Goal: Information Seeking & Learning: Learn about a topic

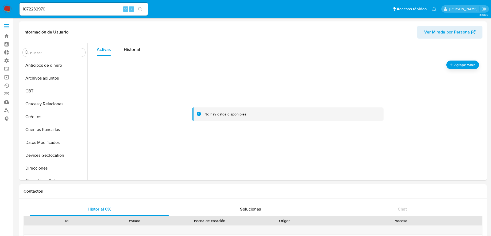
select select "10"
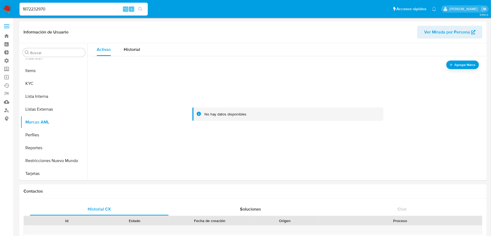
click at [67, 12] on input "1872232970" at bounding box center [84, 9] width 128 height 7
click at [67, 12] on input "e" at bounding box center [84, 9] width 128 height 7
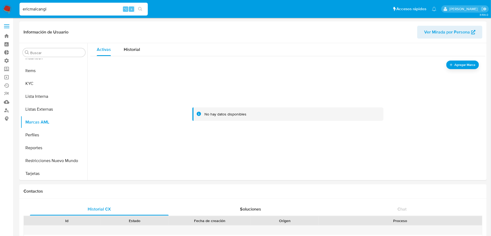
type input "ericmalcangi"
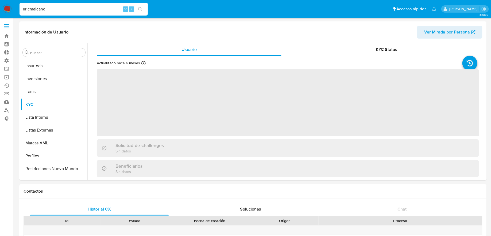
scroll to position [251, 0]
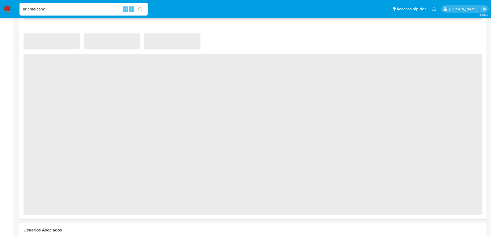
select select "10"
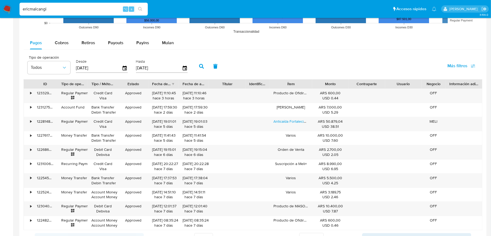
scroll to position [496, 0]
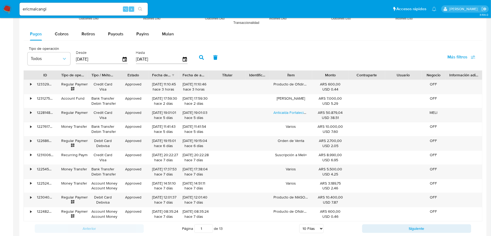
click at [26, 75] on div at bounding box center [28, 74] width 9 height 9
click at [29, 81] on div "•" at bounding box center [28, 87] width 9 height 14
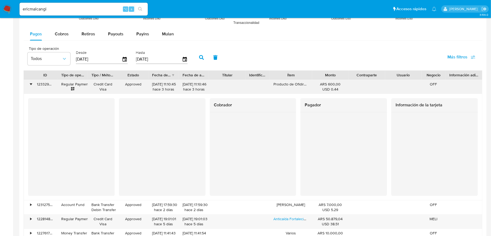
click at [32, 80] on div "•" at bounding box center [28, 87] width 9 height 14
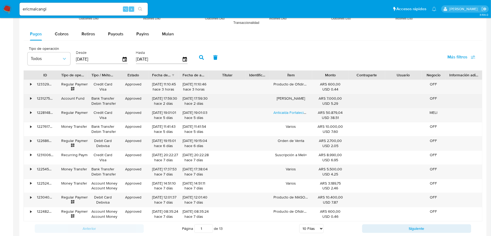
click at [29, 99] on div "•" at bounding box center [28, 101] width 9 height 14
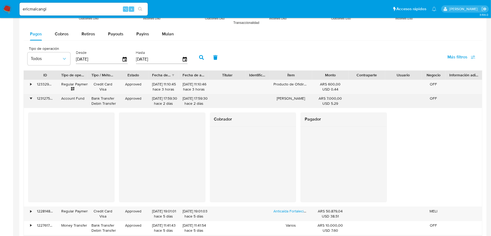
click at [29, 99] on div "•" at bounding box center [28, 101] width 9 height 14
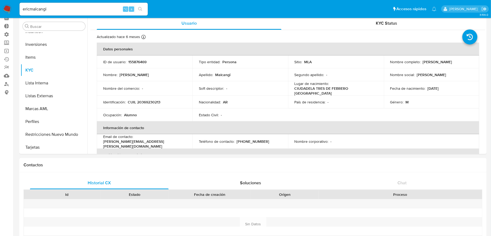
scroll to position [0, 0]
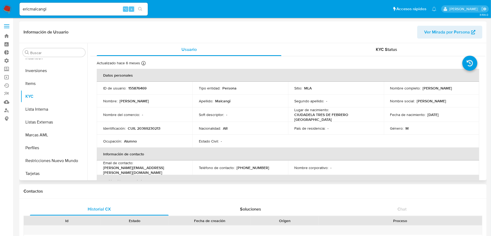
click at [133, 86] on p "155876469" at bounding box center [137, 88] width 18 height 5
copy p "155876469"
click at [98, 8] on input "ericmalcangi" at bounding box center [84, 9] width 128 height 7
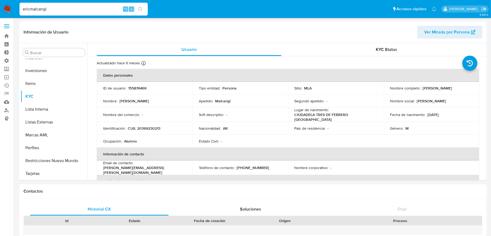
paste input "30999281"
type input "30999281"
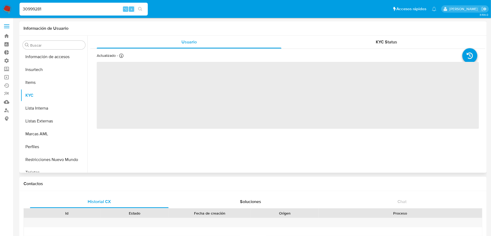
scroll to position [239, 0]
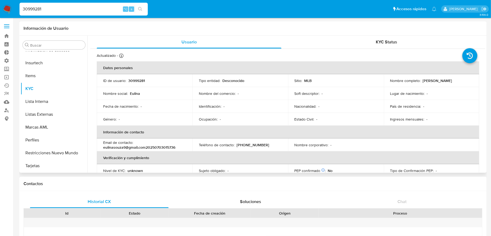
select select "10"
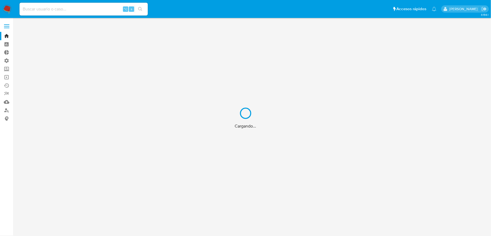
click at [11, 13] on div "Cargando..." at bounding box center [245, 118] width 491 height 236
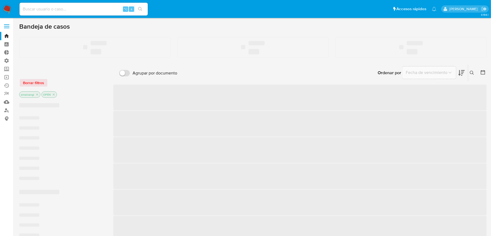
click at [10, 10] on img at bounding box center [7, 9] width 9 height 9
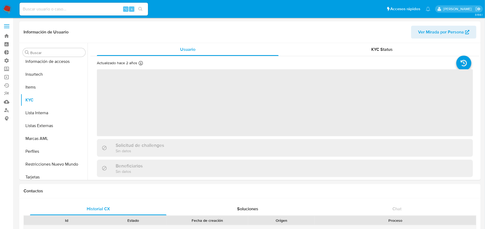
scroll to position [239, 0]
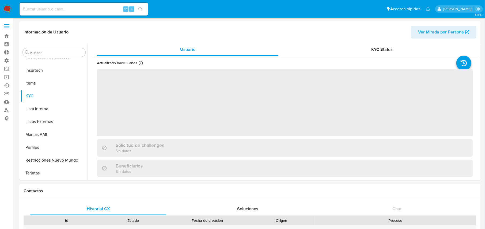
click at [78, 14] on div "⌥ s" at bounding box center [84, 9] width 128 height 13
click at [84, 9] on input at bounding box center [84, 9] width 128 height 7
type input "e"
select select "10"
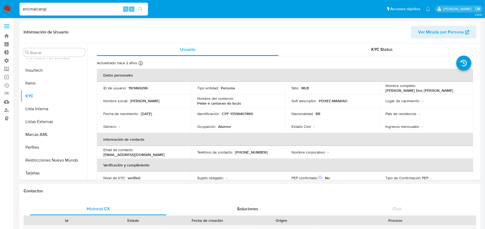
type input "ericmalcangi"
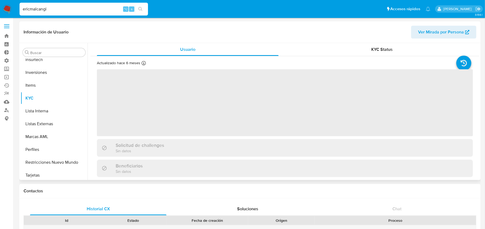
scroll to position [251, 0]
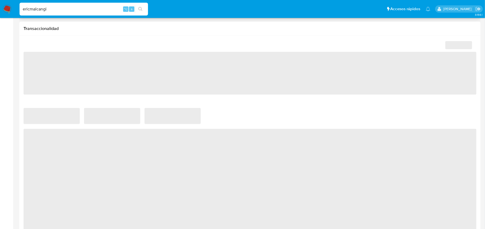
select select "10"
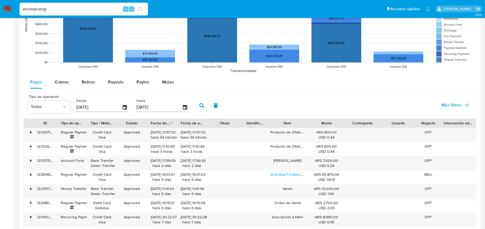
scroll to position [452, 0]
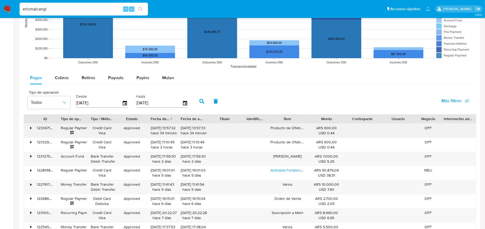
click at [33, 132] on div "•" at bounding box center [28, 131] width 9 height 14
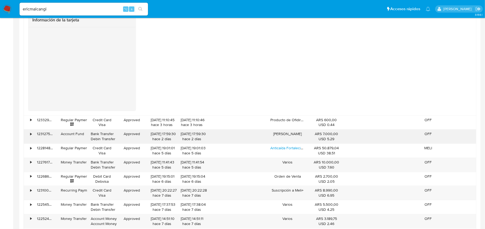
scroll to position [675, 0]
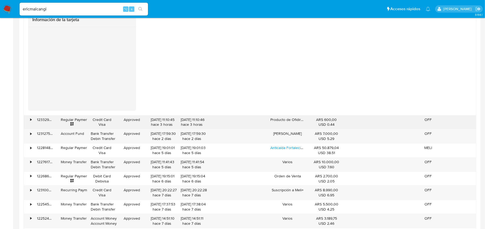
click at [32, 119] on div "•" at bounding box center [28, 122] width 9 height 14
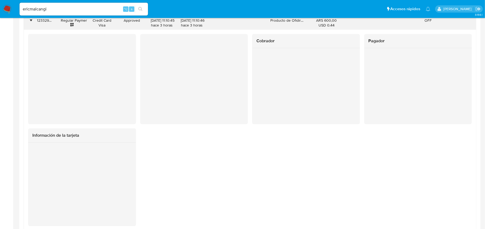
scroll to position [700, 0]
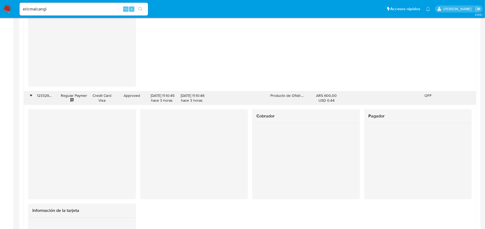
click at [26, 96] on div "•" at bounding box center [28, 98] width 9 height 14
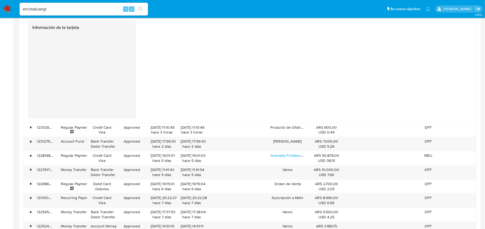
scroll to position [668, 0]
click at [30, 141] on div "•" at bounding box center [30, 141] width 1 height 5
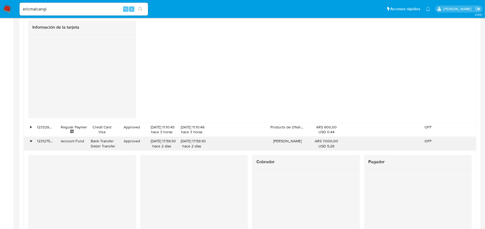
click at [30, 141] on div "•" at bounding box center [30, 141] width 1 height 5
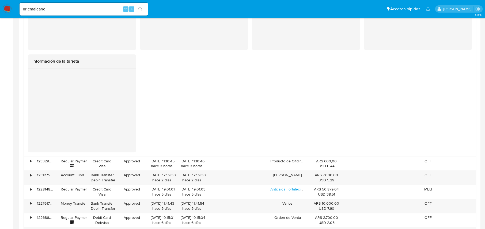
scroll to position [610, 0]
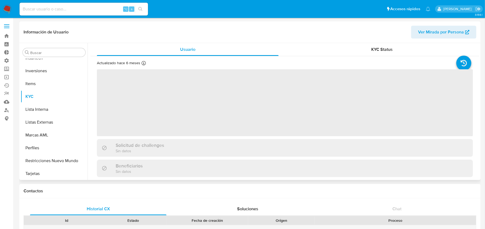
scroll to position [251, 0]
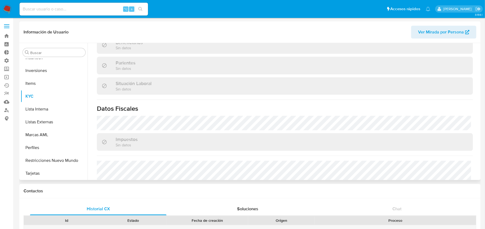
select select "10"
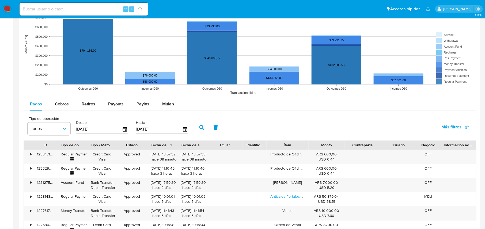
scroll to position [449, 0]
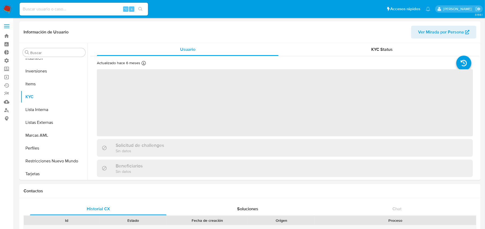
scroll to position [251, 0]
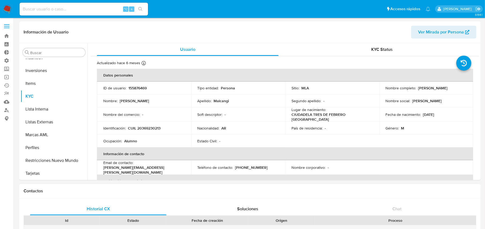
select select "10"
click at [5, 29] on label at bounding box center [6, 26] width 13 height 11
click at [0, 0] on input "checkbox" at bounding box center [0, 0] width 0 height 0
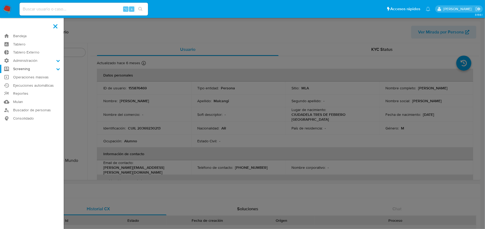
click at [33, 67] on label "Screening" at bounding box center [32, 69] width 64 height 8
click at [0, 0] on input "Screening" at bounding box center [0, 0] width 0 height 0
click at [32, 60] on label "Administración" at bounding box center [32, 60] width 64 height 8
click at [0, 0] on input "Administración" at bounding box center [0, 0] width 0 height 0
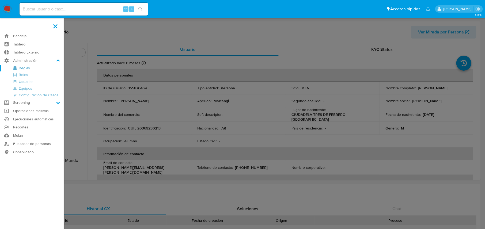
click at [32, 69] on link "Reglas" at bounding box center [32, 68] width 64 height 7
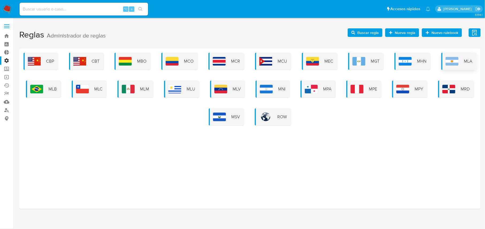
click at [460, 53] on div "MLA" at bounding box center [458, 61] width 35 height 17
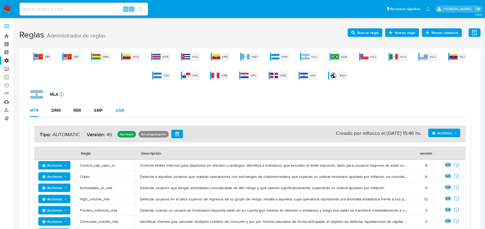
click at [112, 113] on button "USR" at bounding box center [119, 110] width 21 height 13
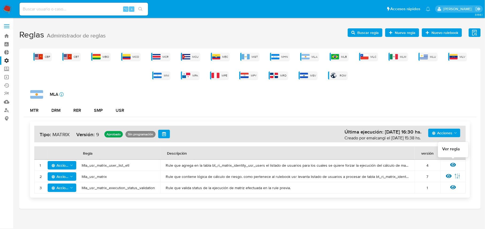
click at [455, 164] on icon at bounding box center [453, 165] width 6 height 4
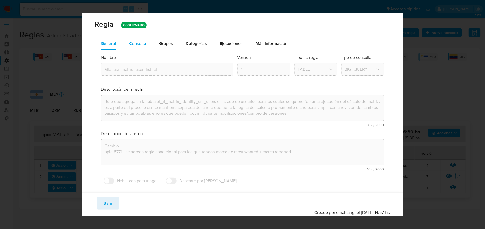
click at [133, 45] on span "Consulta" at bounding box center [137, 43] width 17 height 6
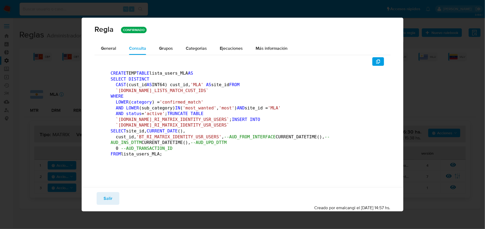
click at [268, 110] on span "'MLA'" at bounding box center [274, 107] width 13 height 5
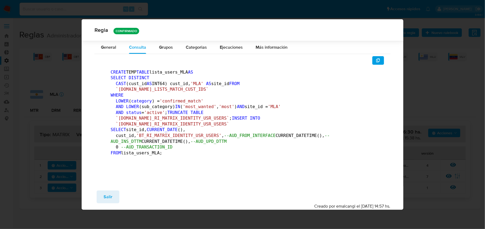
scroll to position [62, 0]
click at [114, 203] on button "Salir" at bounding box center [108, 196] width 23 height 13
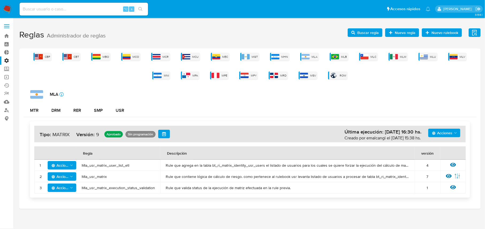
click at [402, 62] on div "CBP CBT MBO MCO MCR MCU MEC MGT MHN MLA MLB MLC MLM MLU MLV MNI MPA MPE MPY MRD…" at bounding box center [250, 66] width 452 height 27
click at [400, 55] on span "MLM" at bounding box center [403, 57] width 6 height 4
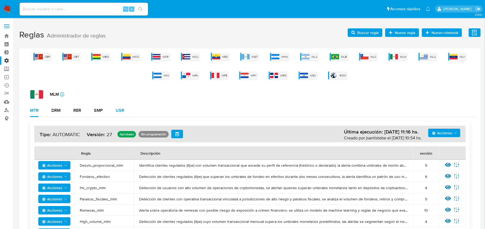
click at [120, 116] on div "USR" at bounding box center [120, 110] width 9 height 13
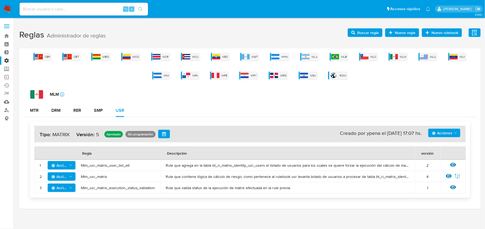
click at [454, 164] on icon at bounding box center [453, 165] width 6 height 6
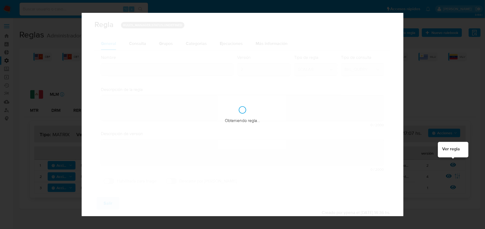
type input "Mlm_usr_matrix_user_list_etl"
type textarea "Rule que agrega en la tabla bt_ri_matrix_identity_usr_users el listado de usuar…"
type textarea "Se modifica la regla para que en vez de hacer truncate de la tabla bt_ri_matrix…"
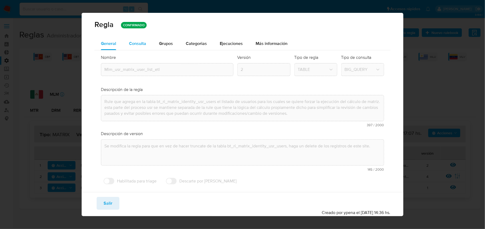
click at [135, 45] on span "Consulta" at bounding box center [137, 43] width 17 height 6
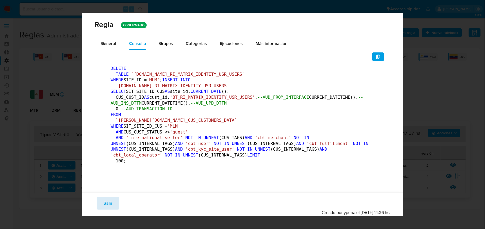
click at [110, 208] on span "Salir" at bounding box center [107, 203] width 9 height 12
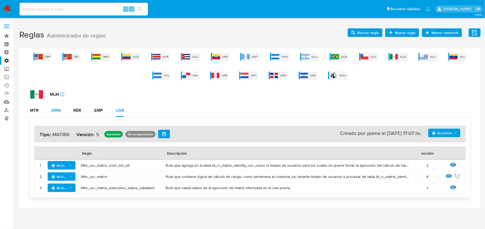
click at [49, 112] on button "DRM" at bounding box center [56, 110] width 22 height 13
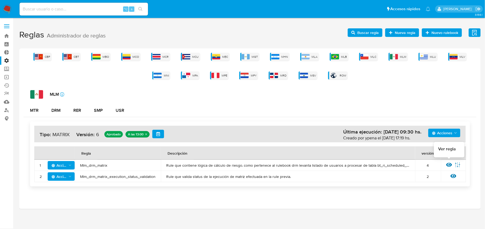
click at [447, 164] on icon at bounding box center [449, 165] width 6 height 4
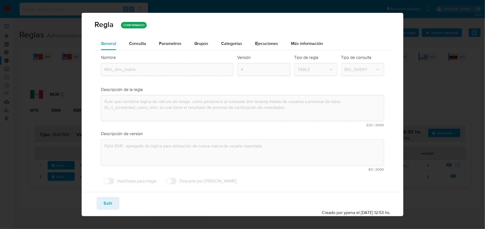
click at [144, 51] on div "Nombre text-es Mlm_drm_matrix text-pt Mlm_drm_matrix Aceptar Versión 4 Tipo de …" at bounding box center [241, 120] width 295 height 141
click at [142, 47] on div "Consulta" at bounding box center [137, 43] width 17 height 13
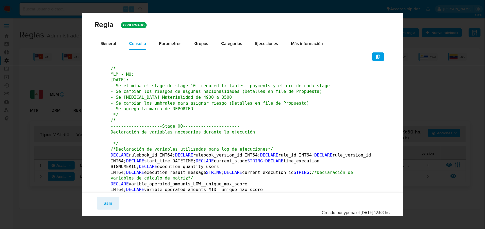
click at [376, 53] on span "button" at bounding box center [378, 56] width 4 height 7
click at [117, 202] on button "Salir" at bounding box center [108, 203] width 23 height 13
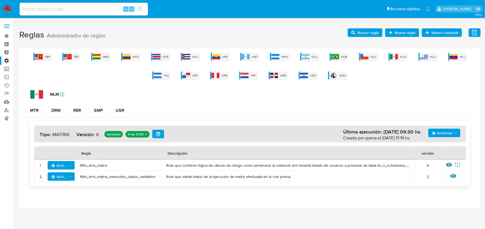
click at [84, 34] on span "Administrador de reglas" at bounding box center [76, 36] width 59 height 8
